Goal: Task Accomplishment & Management: Manage account settings

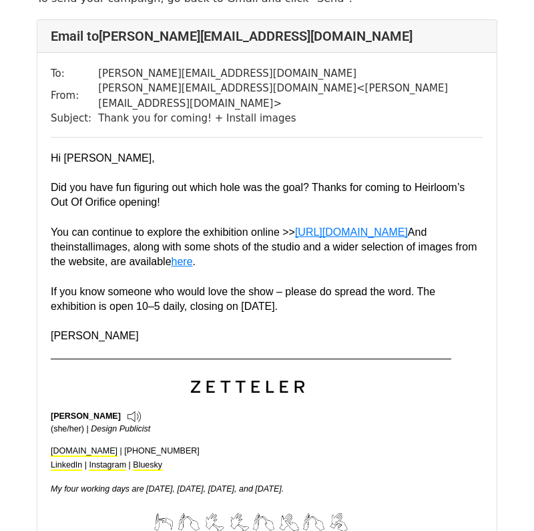
scroll to position [79, 0]
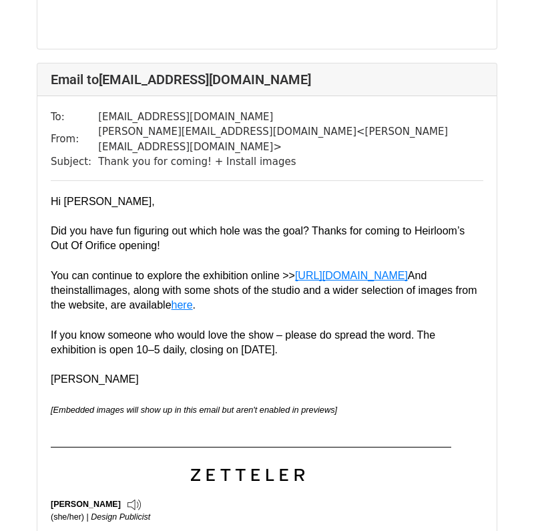
scroll to position [2738, 0]
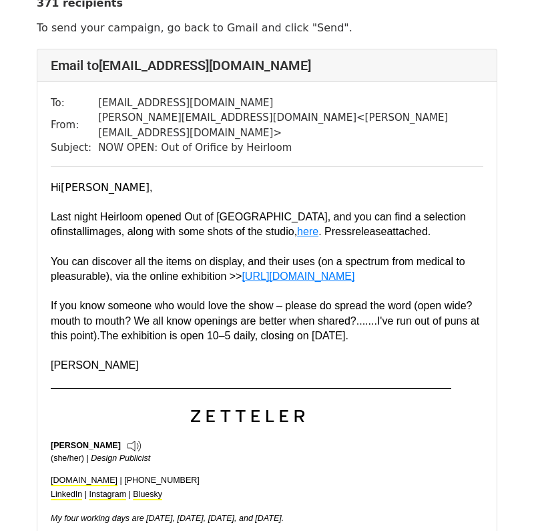
scroll to position [48, 0]
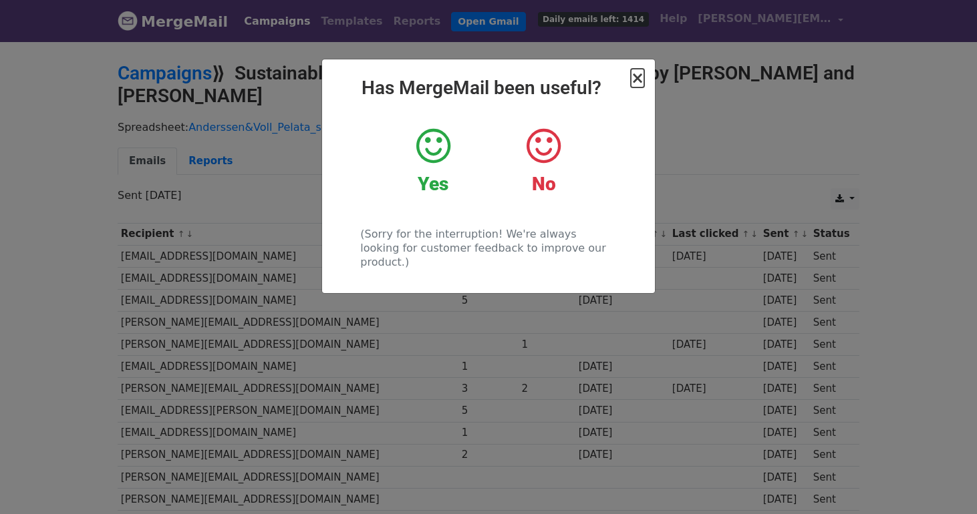
click at [639, 82] on span "×" at bounding box center [637, 78] width 13 height 19
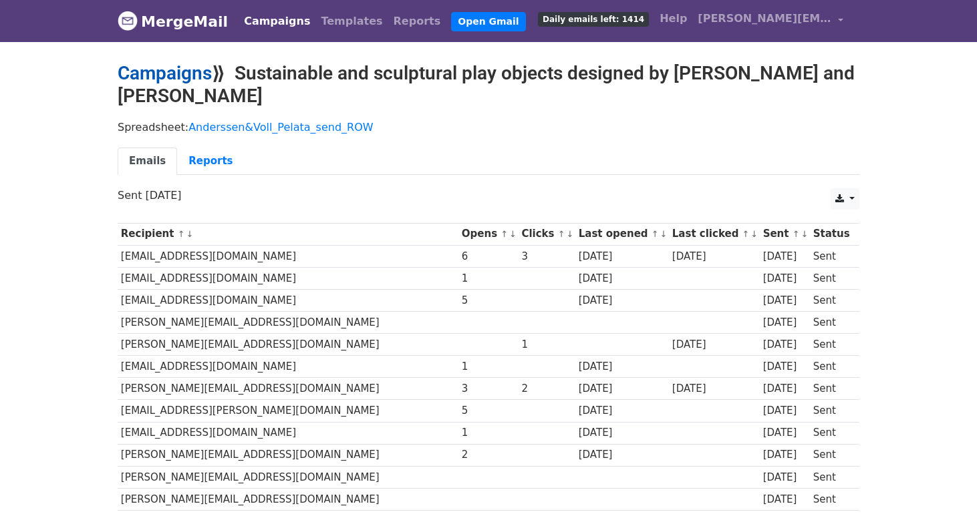
click at [154, 67] on link "Campaigns" at bounding box center [165, 73] width 94 height 22
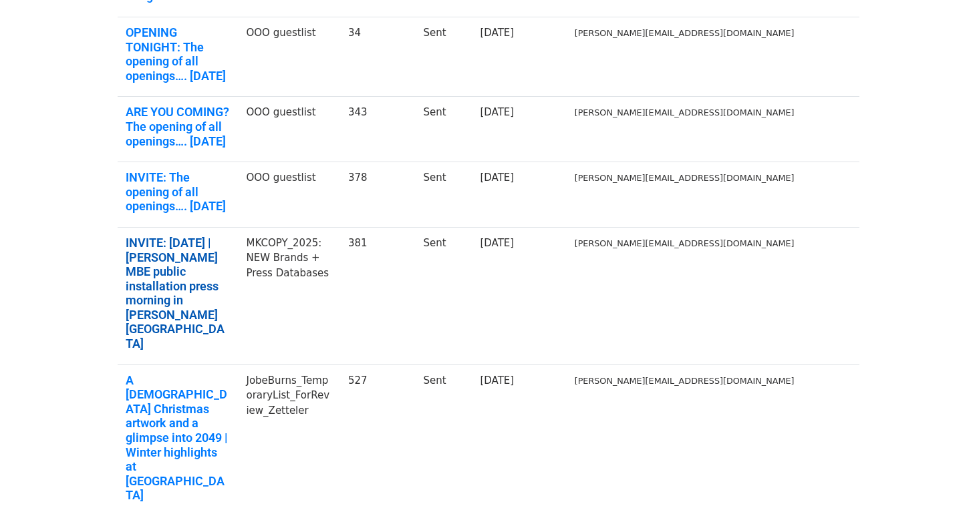
scroll to position [346, 0]
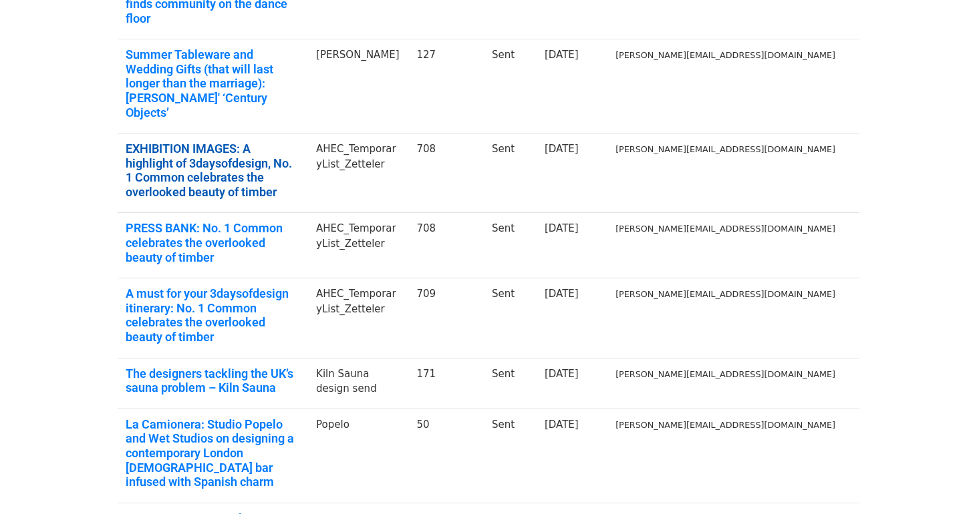
scroll to position [379, 0]
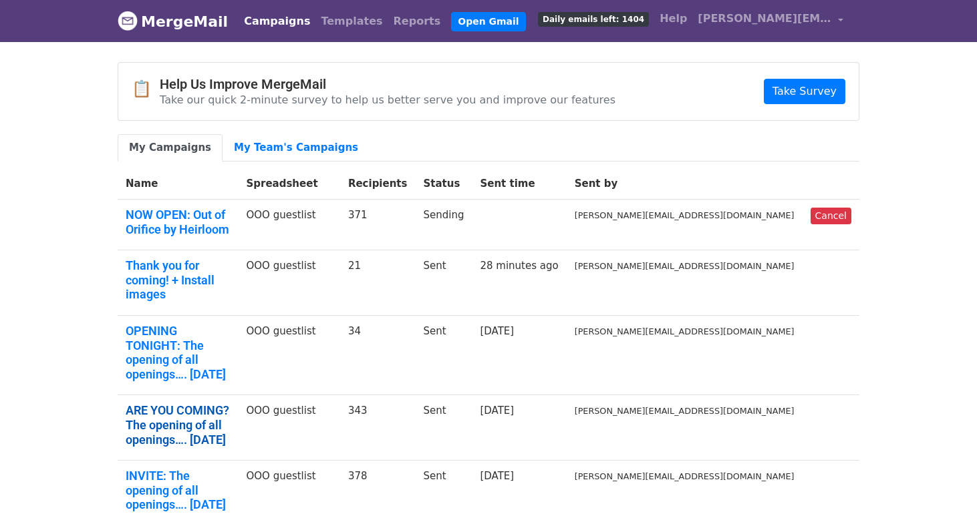
scroll to position [391, 0]
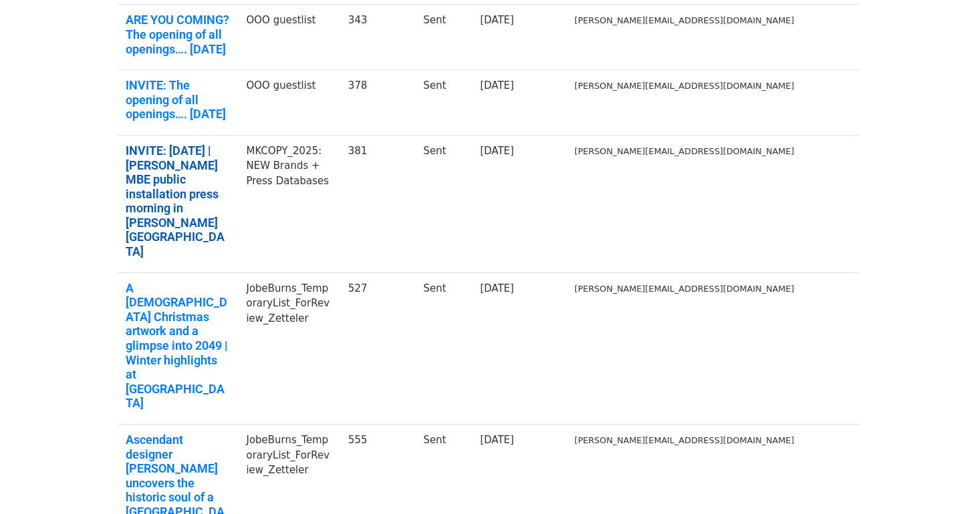
click at [194, 144] on link "INVITE: 2 October ‘25 | Yinka Ilori MBE public installation press morning in Mi…" at bounding box center [178, 202] width 104 height 116
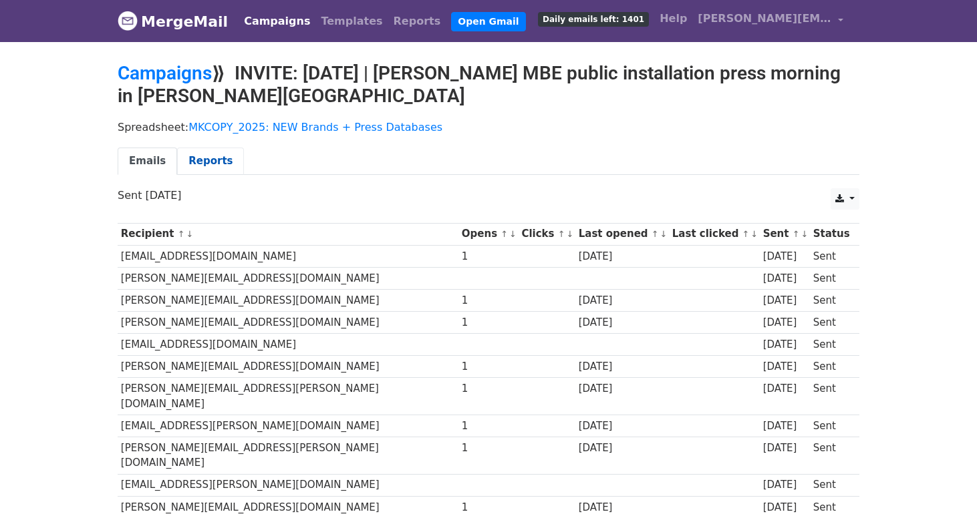
click at [186, 170] on link "Reports" at bounding box center [210, 161] width 67 height 27
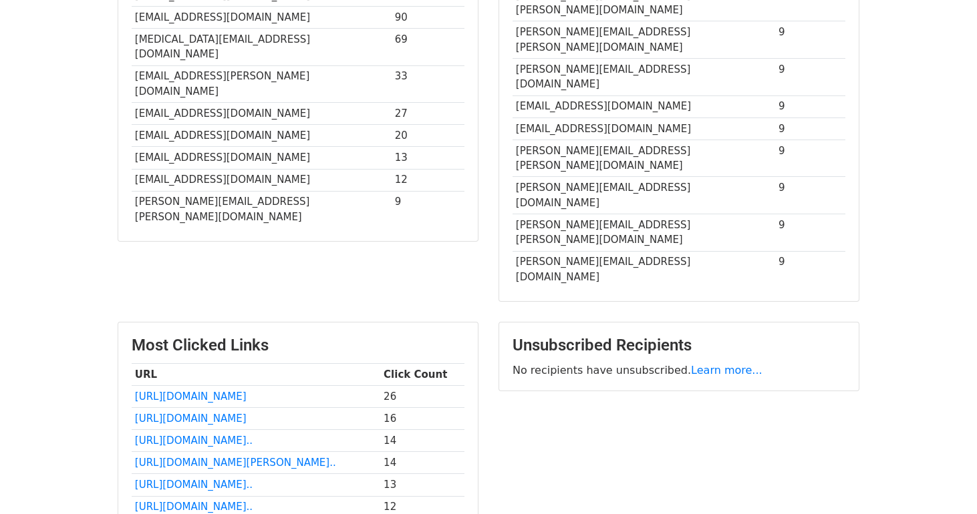
scroll to position [474, 0]
